Goal: Transaction & Acquisition: Purchase product/service

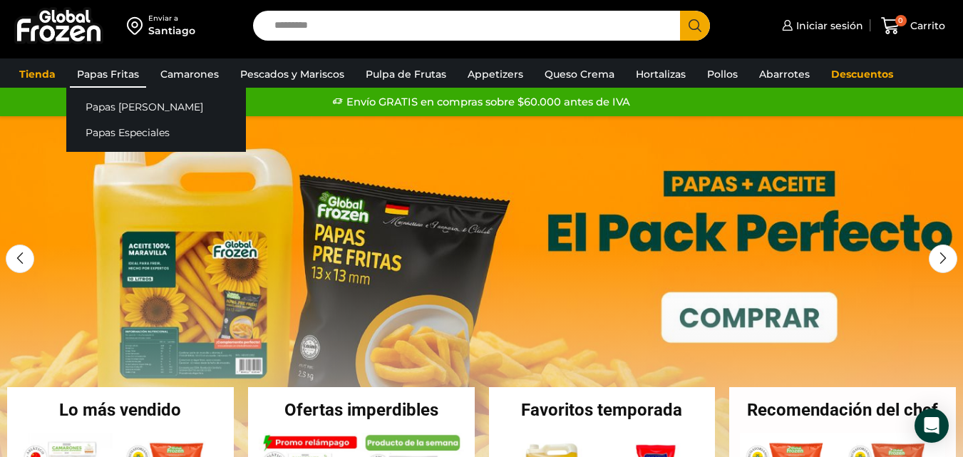
click at [120, 77] on link "Papas Fritas" at bounding box center [108, 74] width 76 height 27
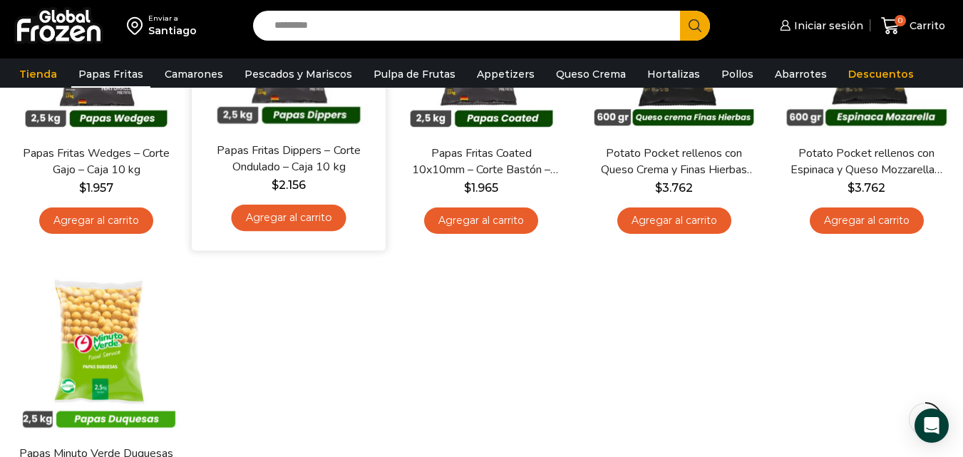
scroll to position [428, 0]
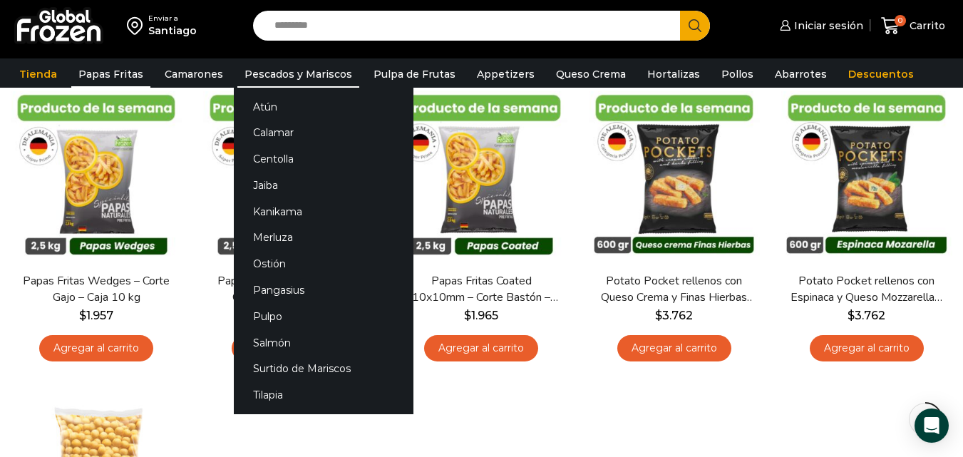
click at [285, 75] on link "Pescados y Mariscos" at bounding box center [298, 74] width 122 height 27
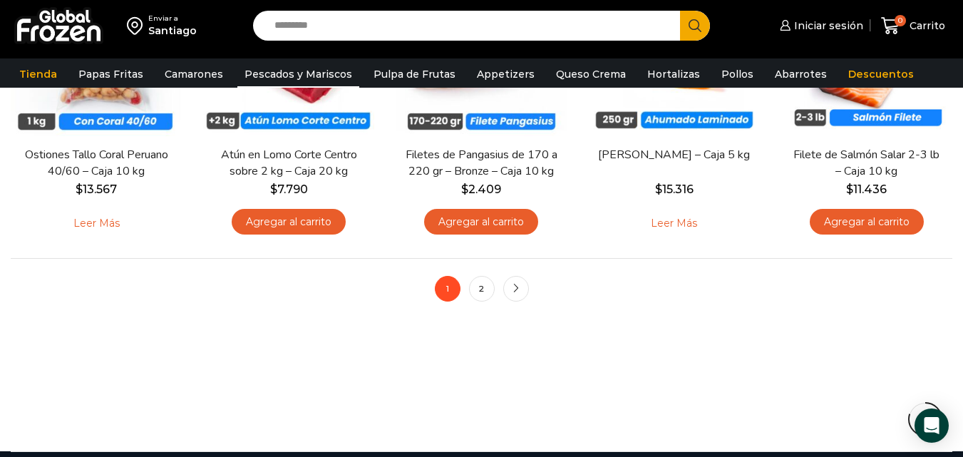
scroll to position [1141, 0]
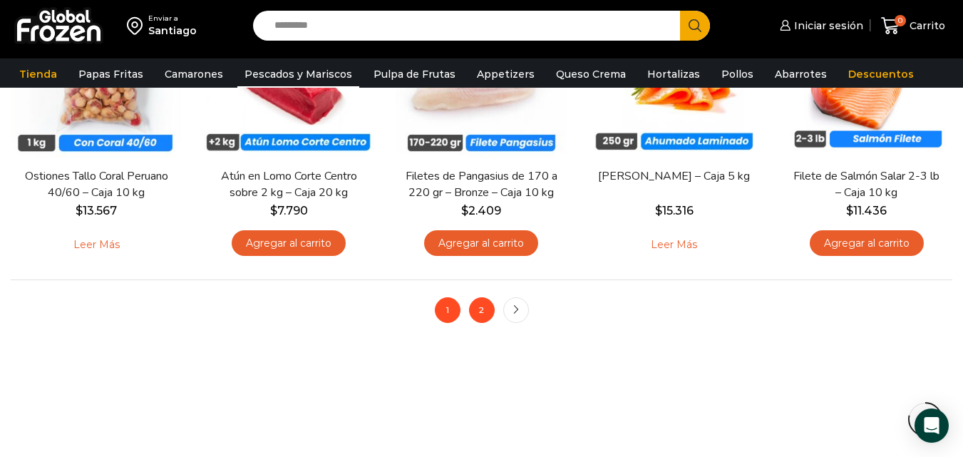
click at [488, 306] on link "2" at bounding box center [482, 310] width 26 height 26
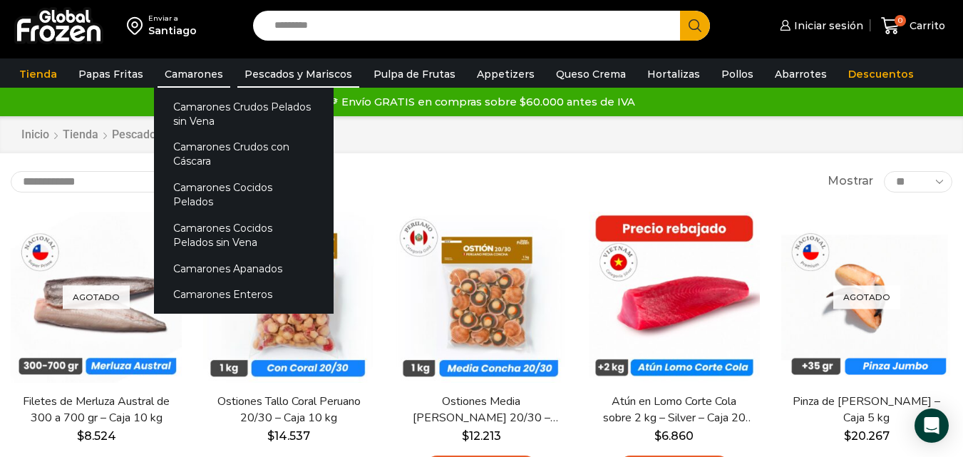
click at [196, 73] on link "Camarones" at bounding box center [194, 74] width 73 height 27
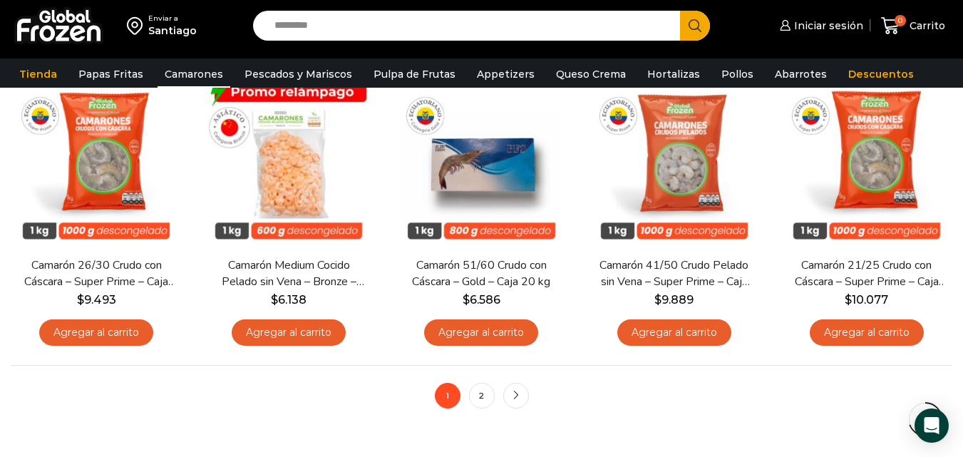
scroll to position [1069, 0]
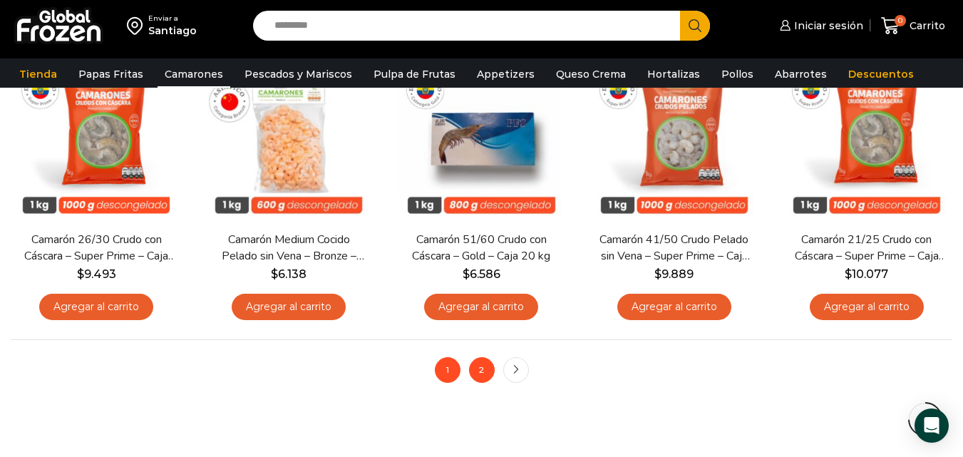
click at [484, 372] on link "2" at bounding box center [482, 370] width 26 height 26
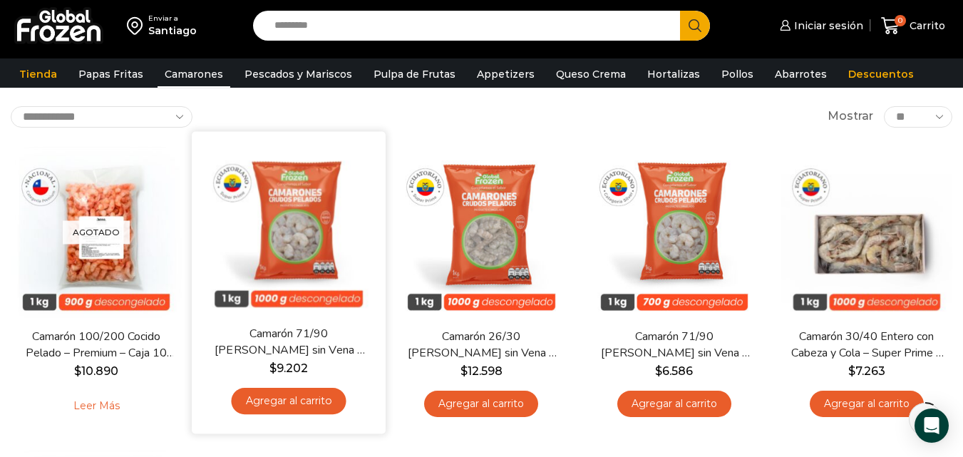
scroll to position [71, 0]
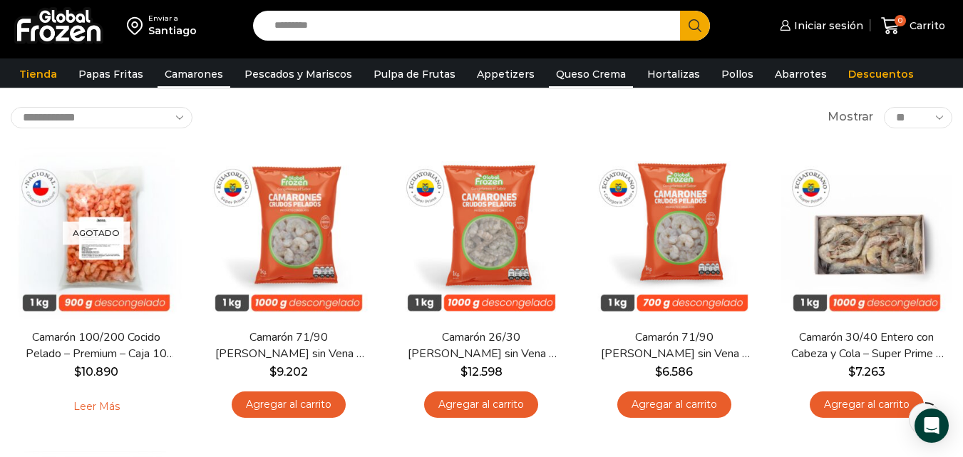
click at [561, 73] on link "Queso Crema" at bounding box center [591, 74] width 84 height 27
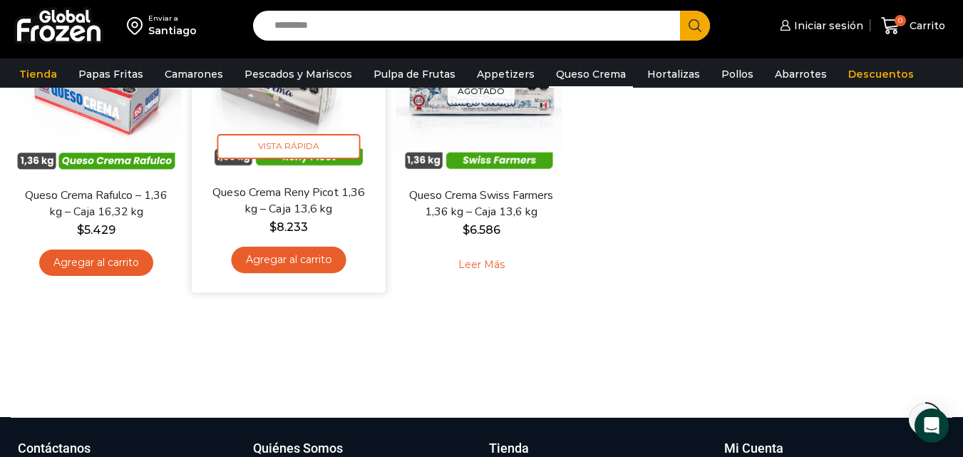
scroll to position [214, 0]
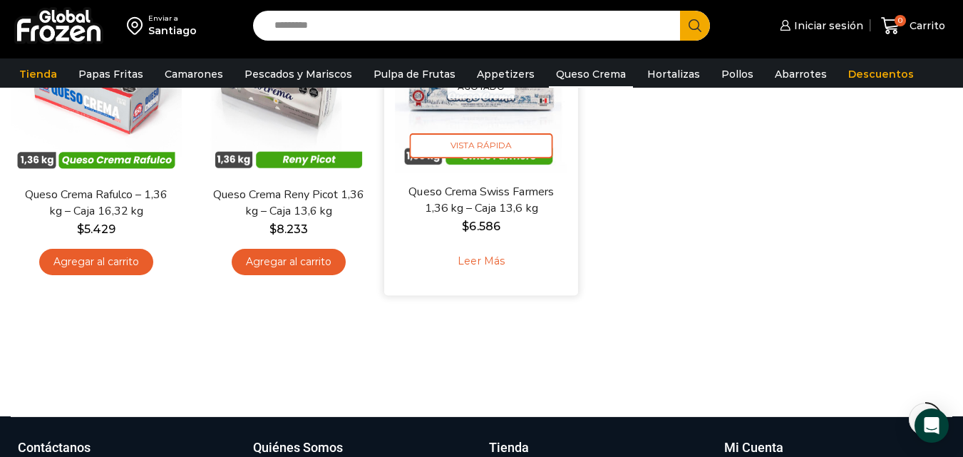
click at [483, 263] on link "Leer más" at bounding box center [481, 261] width 91 height 31
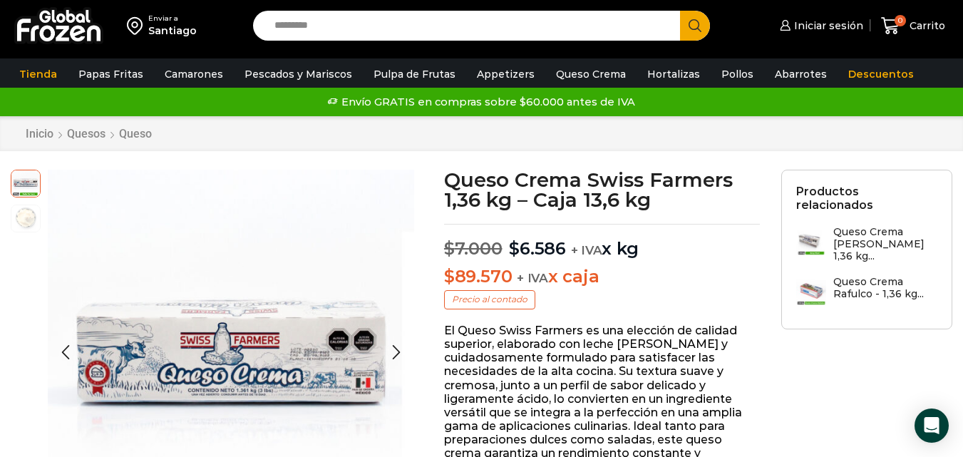
click at [28, 218] on img at bounding box center [25, 217] width 29 height 29
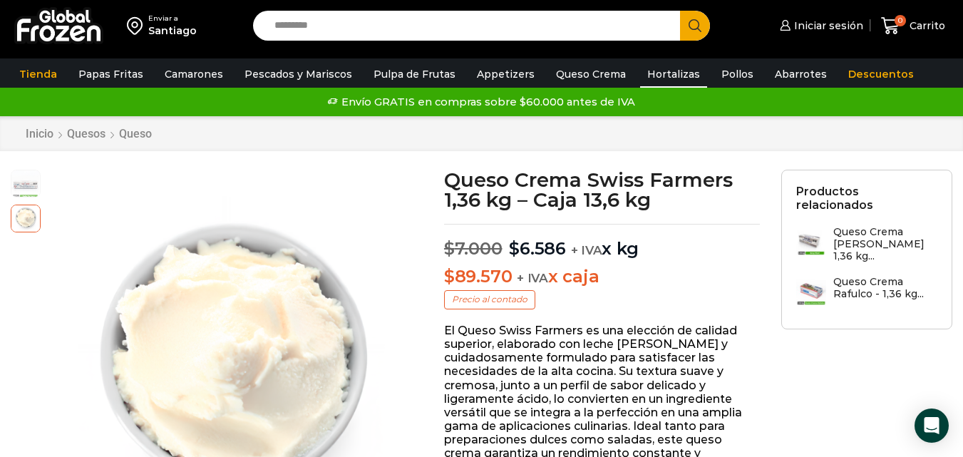
click at [656, 74] on link "Hortalizas" at bounding box center [673, 74] width 67 height 27
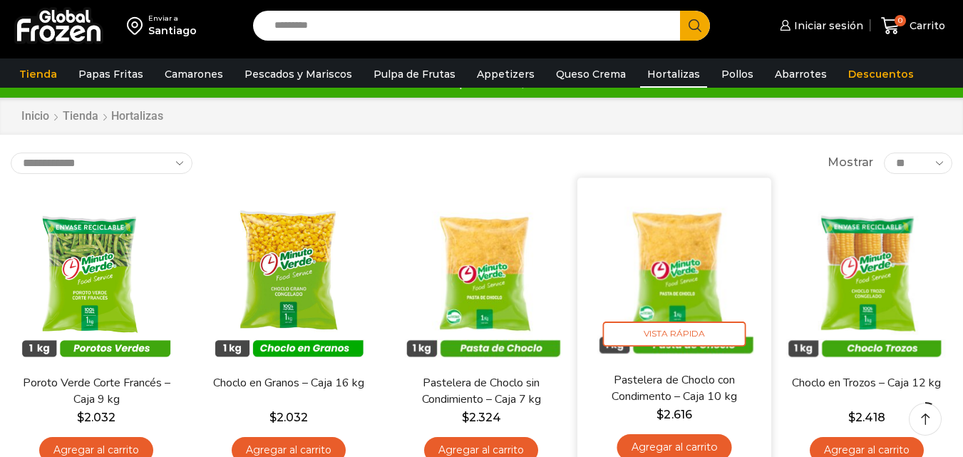
scroll to position [71, 0]
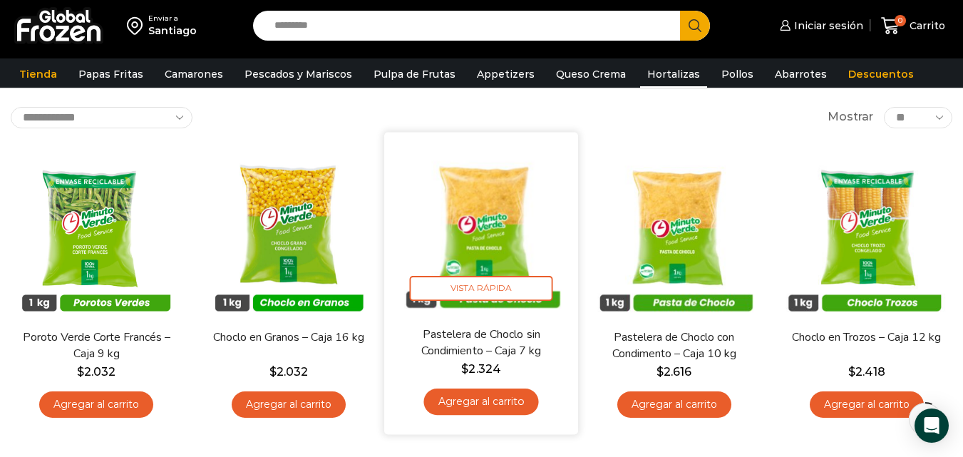
click at [508, 185] on img at bounding box center [482, 229] width 173 height 173
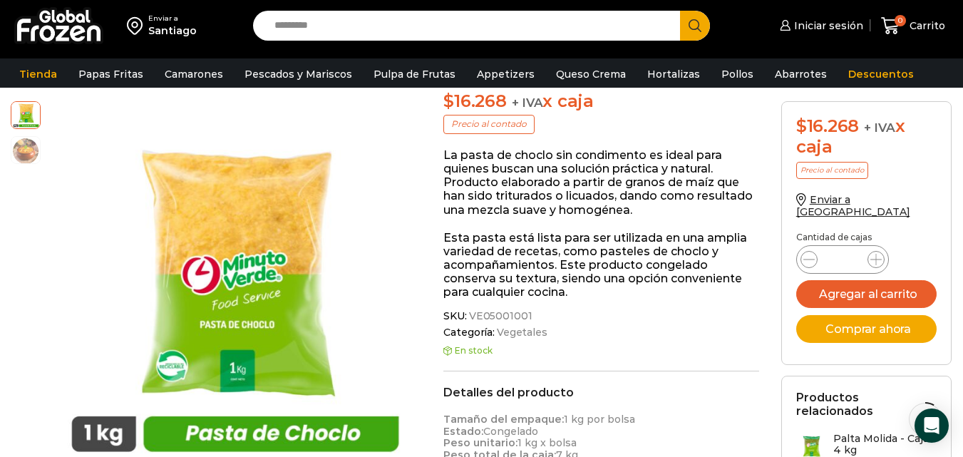
scroll to position [143, 0]
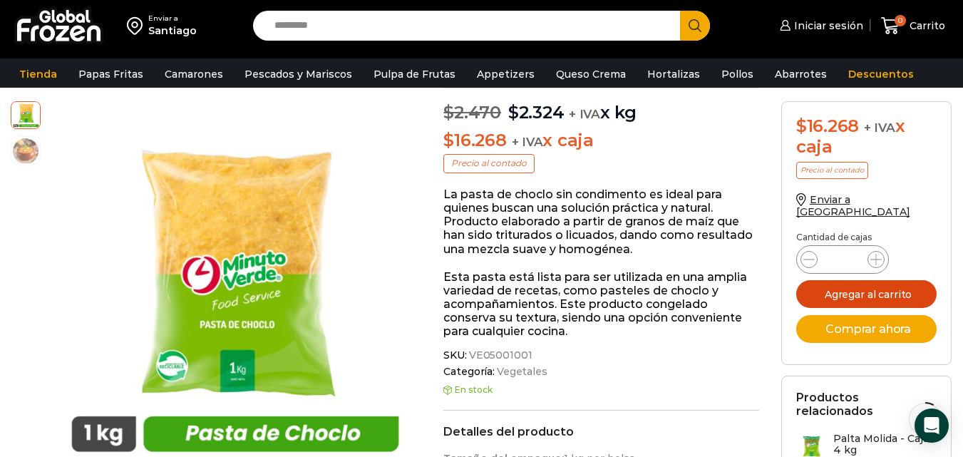
click at [860, 282] on button "Agregar al carrito" at bounding box center [866, 294] width 141 height 28
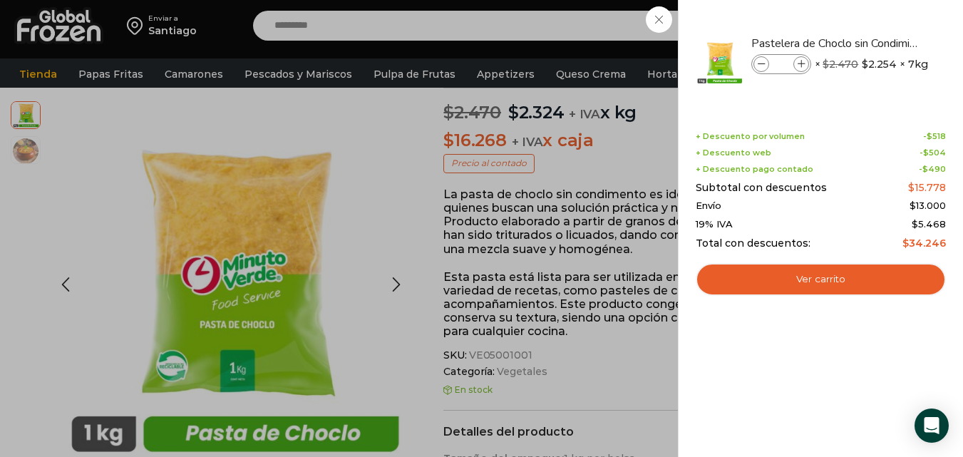
click at [878, 43] on div "1 Carrito 1 1 Shopping Cart *" at bounding box center [913, 26] width 71 height 34
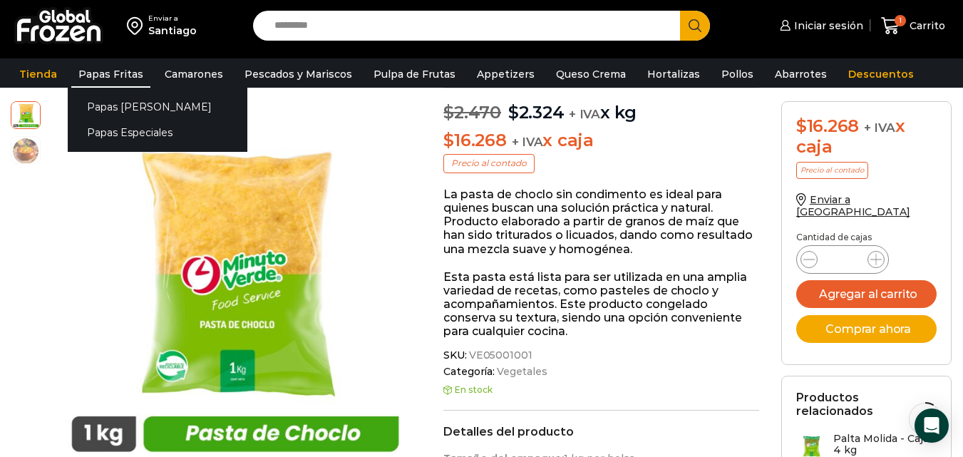
click at [124, 76] on link "Papas Fritas" at bounding box center [110, 74] width 79 height 27
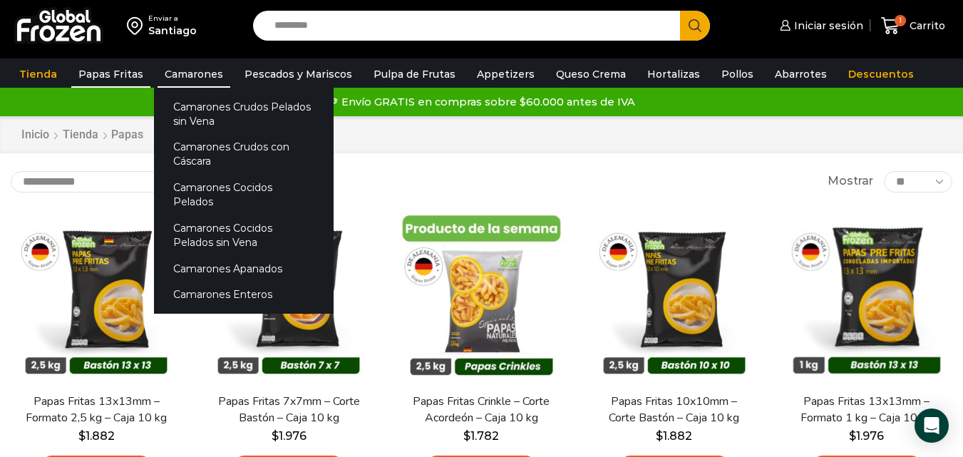
click at [197, 72] on link "Camarones" at bounding box center [194, 74] width 73 height 27
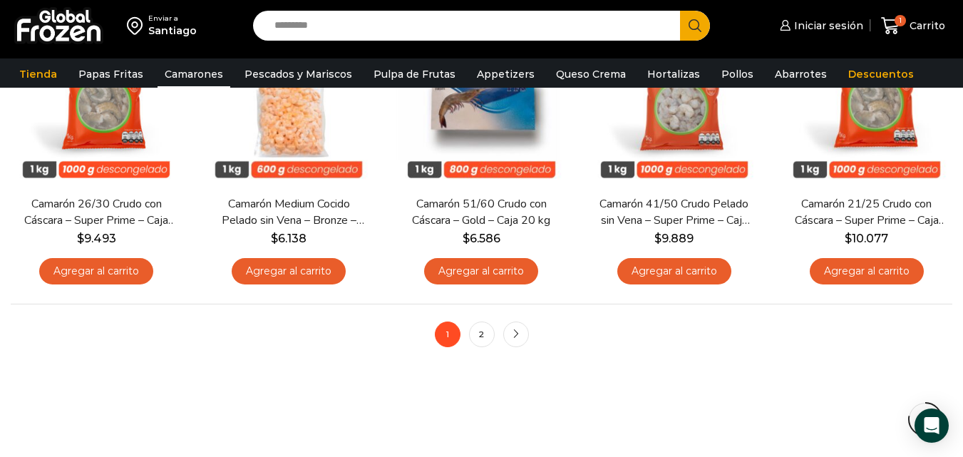
scroll to position [1141, 0]
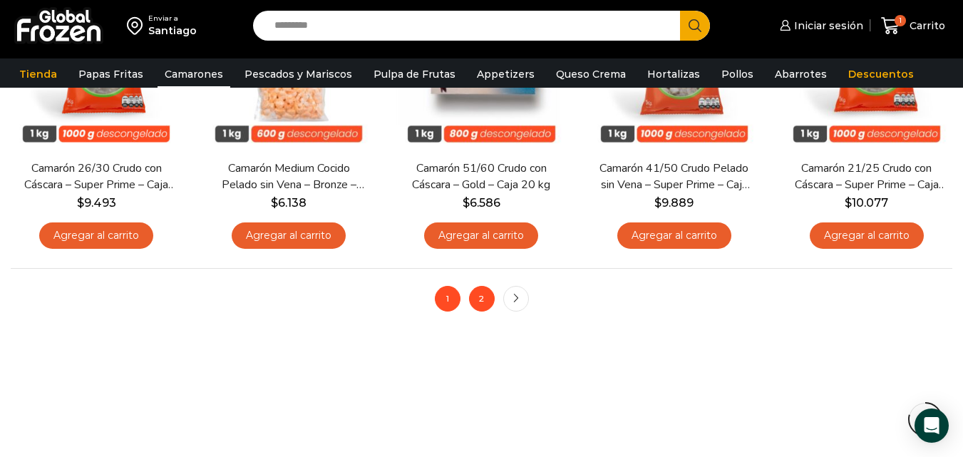
click at [480, 299] on link "2" at bounding box center [482, 299] width 26 height 26
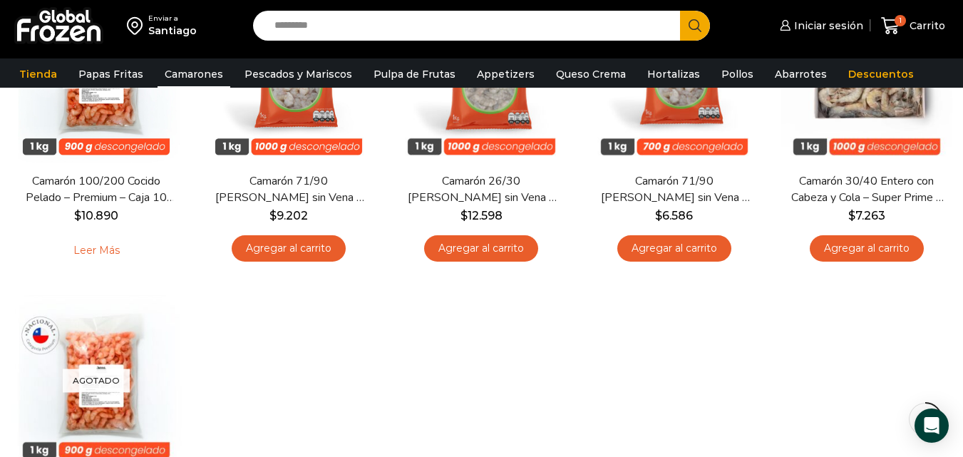
scroll to position [285, 0]
